Goal: Task Accomplishment & Management: Manage account settings

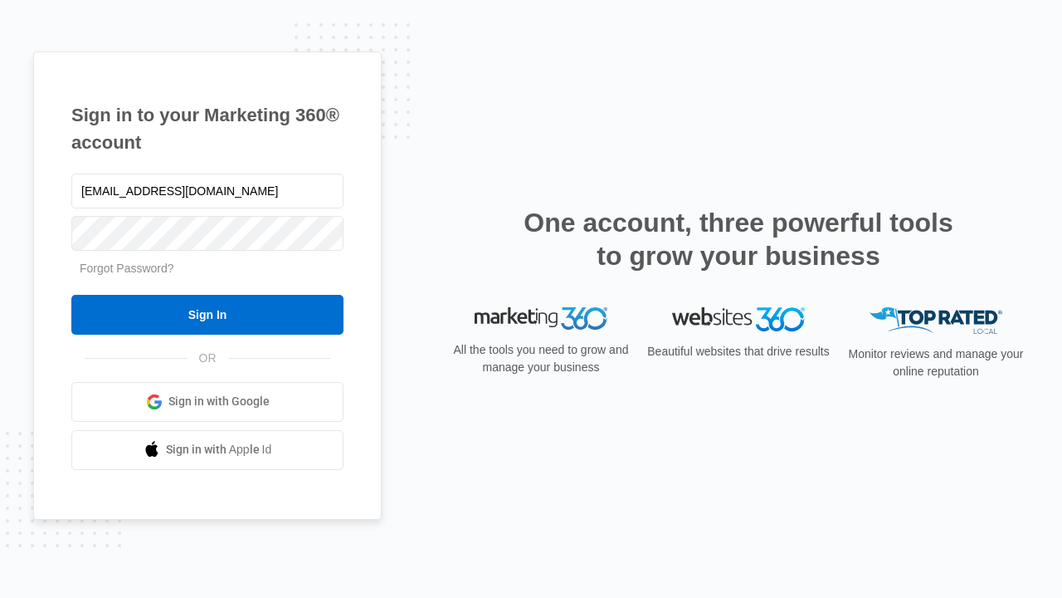
type input "dankie614@gmail.com"
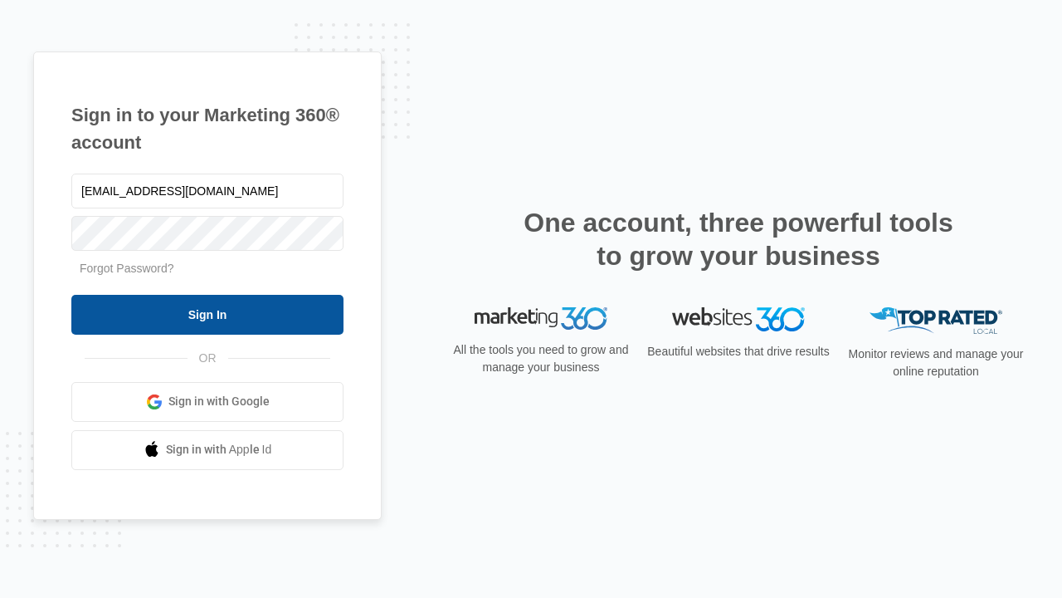
click at [207, 314] on input "Sign In" at bounding box center [207, 315] width 272 height 40
